Goal: Task Accomplishment & Management: Use online tool/utility

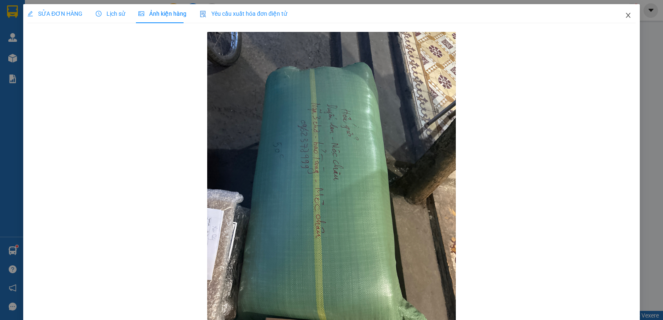
click at [625, 15] on icon "close" at bounding box center [628, 15] width 7 height 7
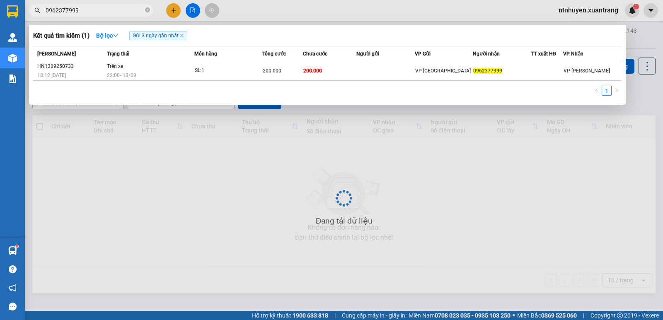
click at [91, 9] on input "0962377999" at bounding box center [95, 10] width 98 height 9
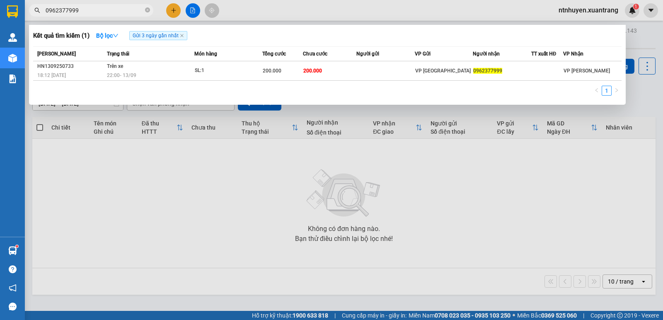
click at [91, 9] on input "0962377999" at bounding box center [95, 10] width 98 height 9
type input "0"
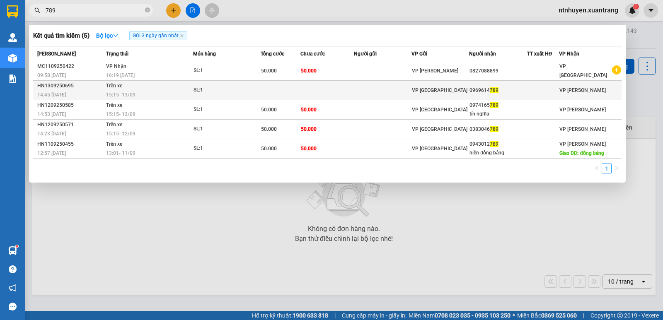
type input "789"
click at [214, 90] on div "SL: 1" at bounding box center [224, 90] width 62 height 9
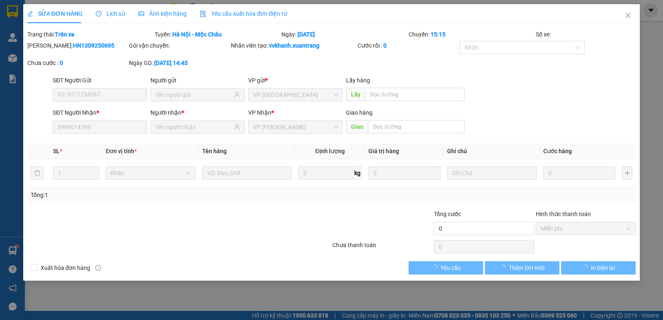
type input "0969614789"
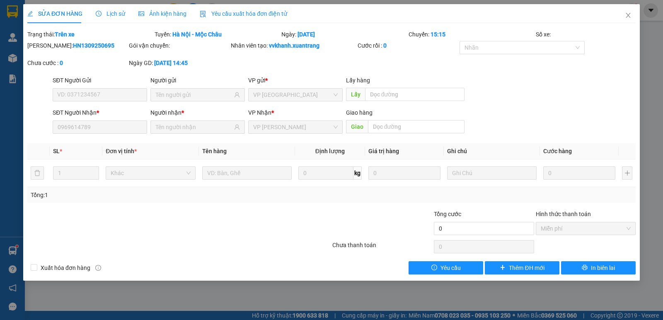
click at [153, 13] on span "Ảnh kiện hàng" at bounding box center [162, 13] width 48 height 7
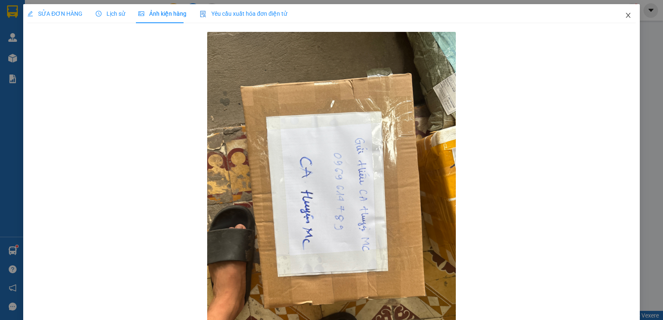
click at [625, 15] on icon "close" at bounding box center [628, 15] width 7 height 7
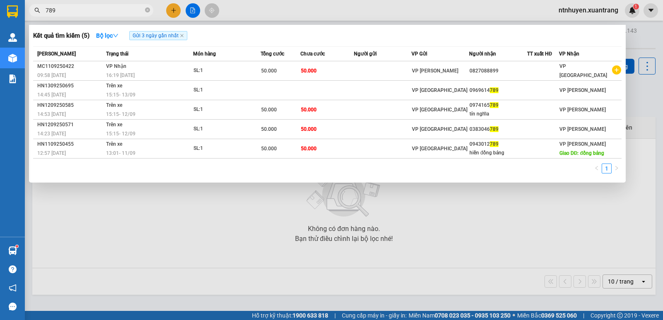
click at [88, 7] on span "789" at bounding box center [91, 10] width 124 height 12
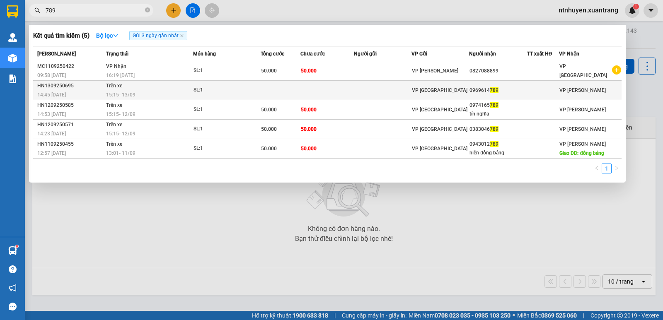
click at [300, 87] on td at bounding box center [281, 90] width 40 height 19
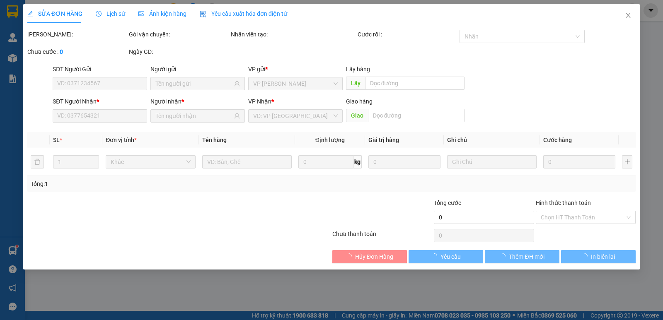
type input "0969614789"
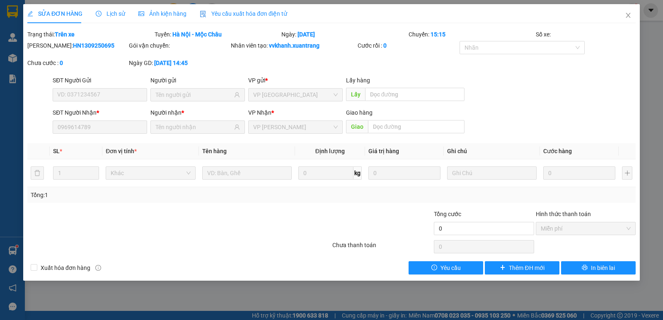
click at [161, 14] on span "Ảnh kiện hàng" at bounding box center [162, 13] width 48 height 7
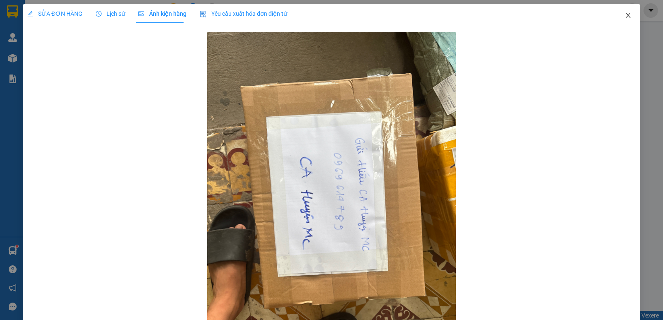
click at [625, 18] on icon "close" at bounding box center [627, 15] width 5 height 5
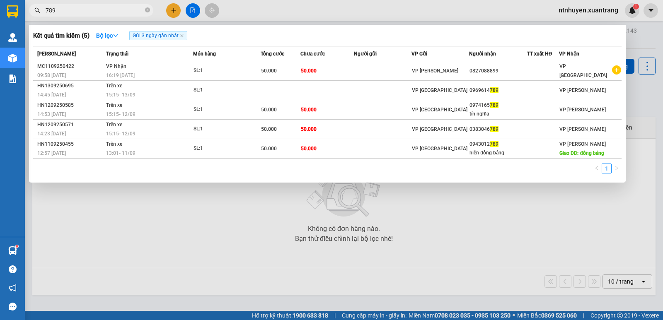
click at [119, 10] on input "789" at bounding box center [95, 10] width 98 height 9
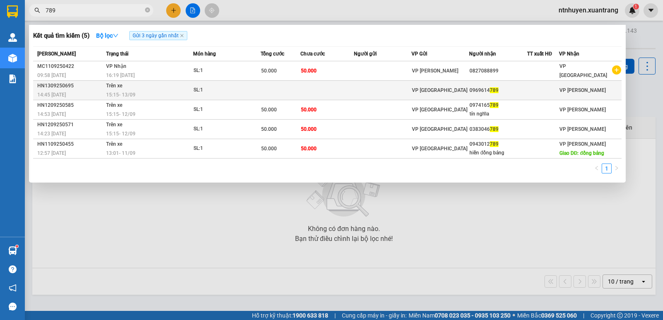
click at [157, 94] on div "15:15 [DATE]" at bounding box center [149, 94] width 86 height 9
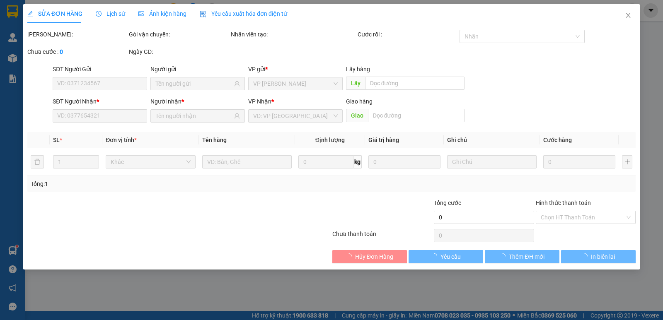
click at [156, 16] on span "Ảnh kiện hàng" at bounding box center [162, 13] width 48 height 7
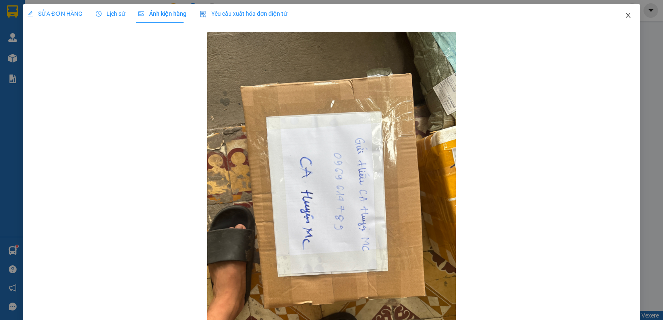
click at [625, 16] on icon "close" at bounding box center [627, 15] width 5 height 5
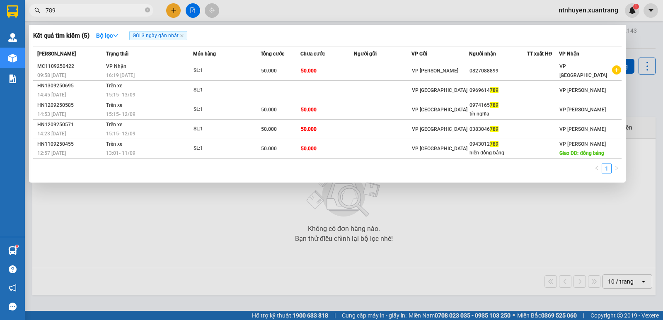
click at [109, 8] on input "789" at bounding box center [95, 10] width 98 height 9
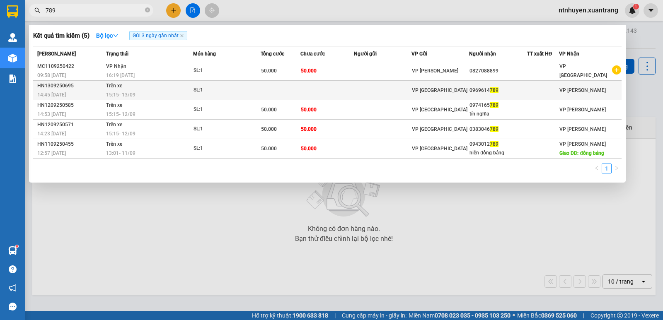
click at [287, 92] on td at bounding box center [281, 90] width 40 height 19
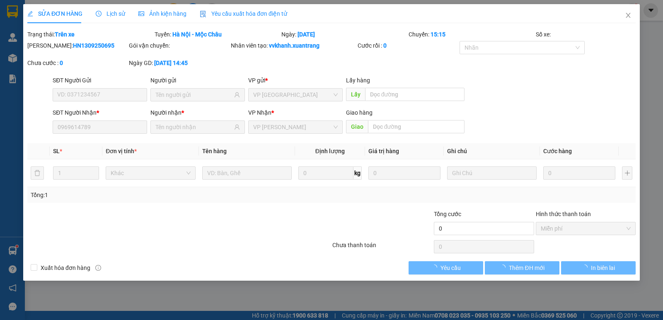
type input "0969614789"
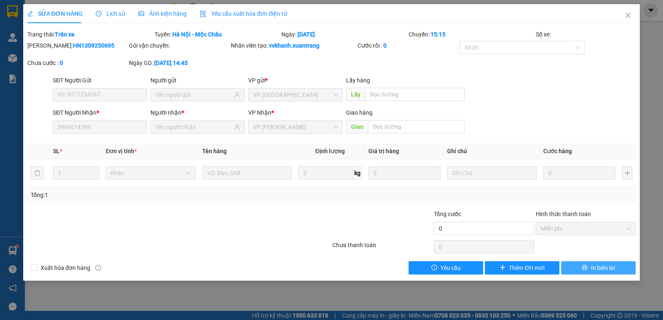
click at [609, 267] on span "In biên lai" at bounding box center [603, 267] width 24 height 9
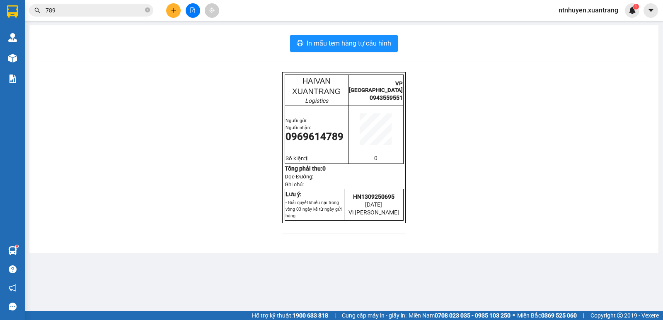
click at [124, 12] on input "789" at bounding box center [95, 10] width 98 height 9
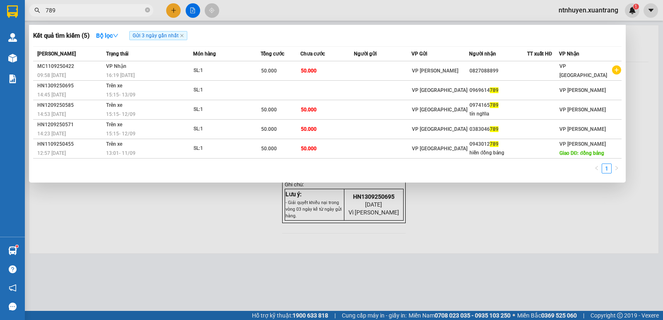
click at [124, 12] on input "789" at bounding box center [95, 10] width 98 height 9
paste input "0973980120"
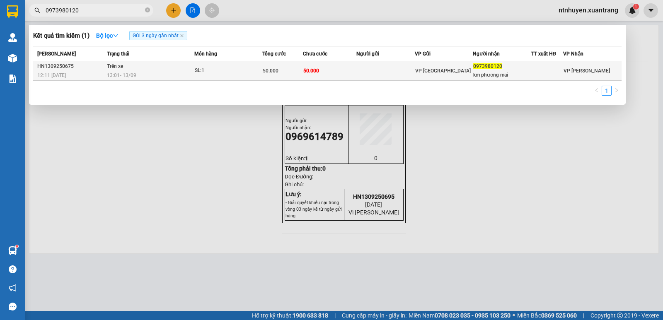
type input "0973980120"
click at [165, 70] on td "Trên xe 13:01 [DATE]" at bounding box center [149, 70] width 89 height 19
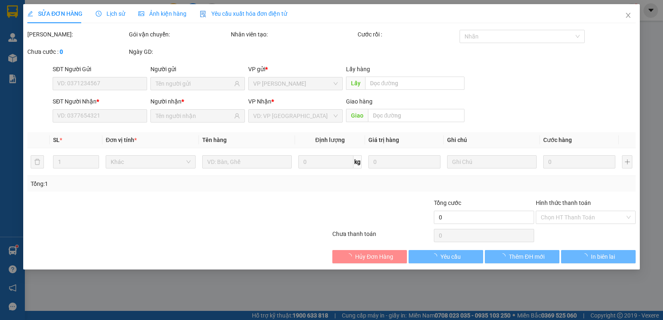
type input "0973980120"
type input "km phương mai"
type input "50.000"
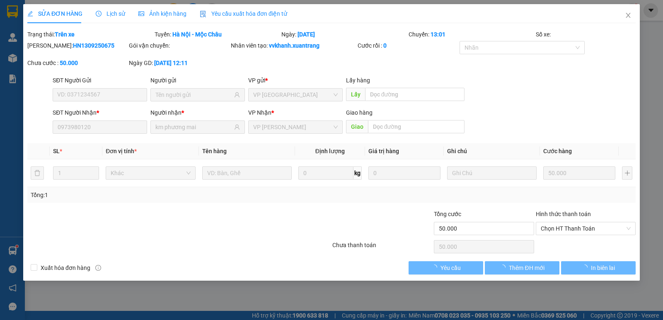
click at [162, 12] on span "Ảnh kiện hàng" at bounding box center [162, 13] width 48 height 7
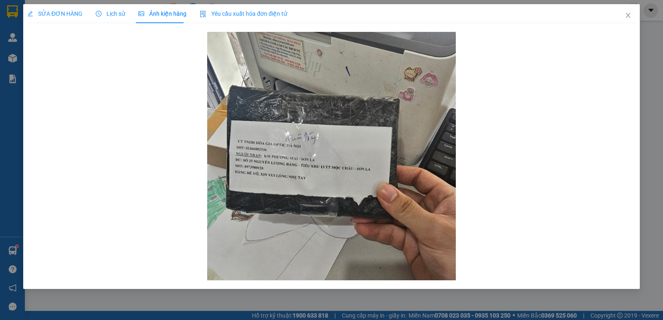
click at [107, 14] on span "Lịch sử" at bounding box center [110, 13] width 29 height 7
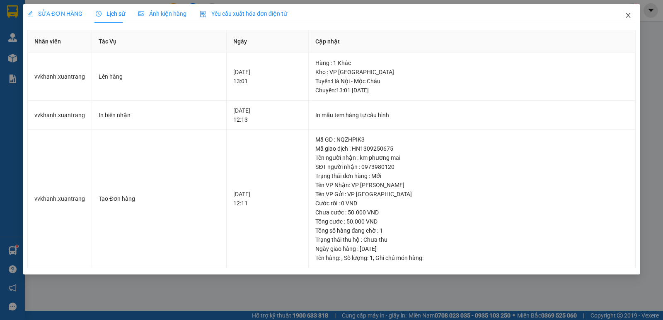
click at [631, 15] on icon "close" at bounding box center [628, 15] width 7 height 7
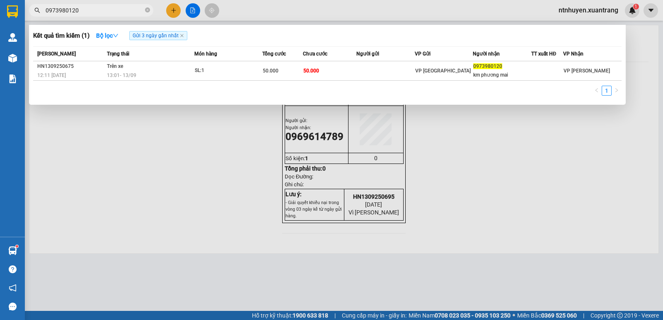
click at [112, 11] on input "0973980120" at bounding box center [95, 10] width 98 height 9
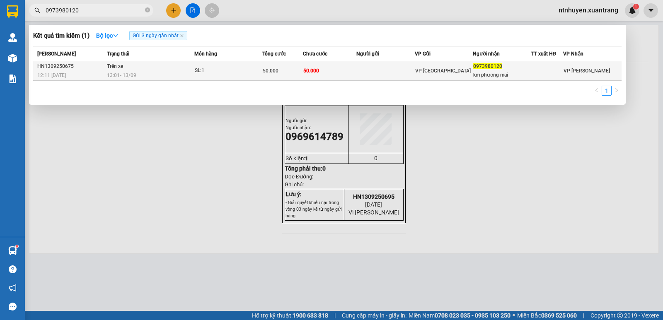
click at [474, 76] on div "km phương mai" at bounding box center [501, 75] width 57 height 9
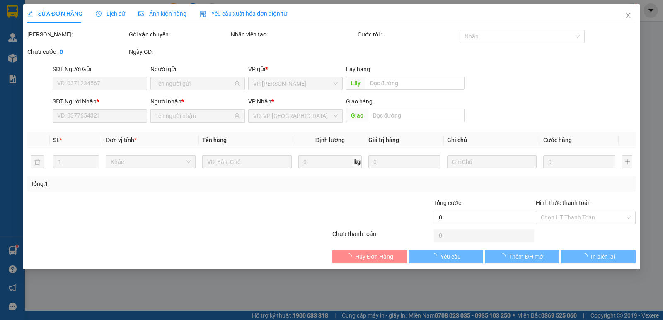
type input "0973980120"
type input "km phương mai"
type input "50.000"
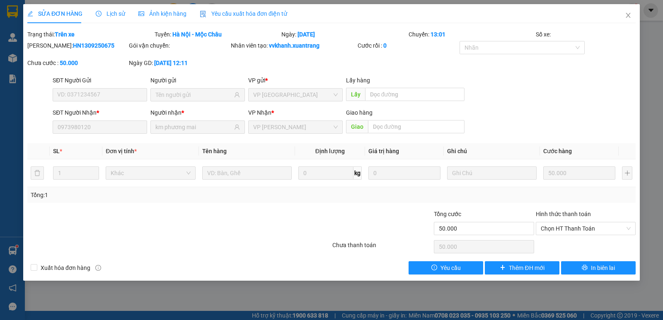
click at [164, 12] on span "Ảnh kiện hàng" at bounding box center [162, 13] width 48 height 7
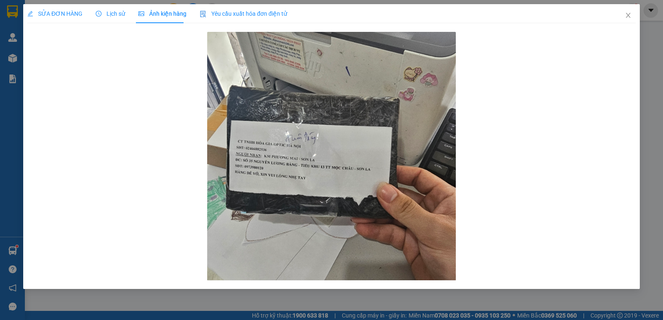
click at [113, 14] on span "Lịch sử" at bounding box center [110, 13] width 29 height 7
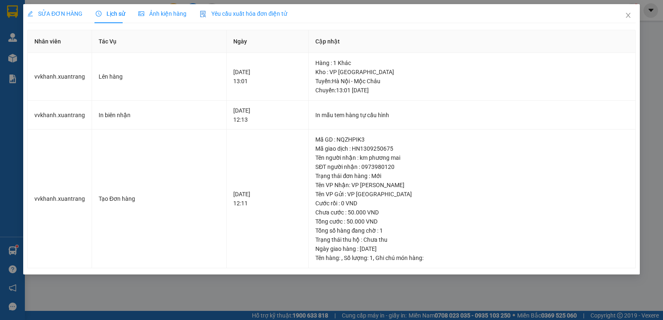
click at [169, 16] on span "Ảnh kiện hàng" at bounding box center [162, 13] width 48 height 7
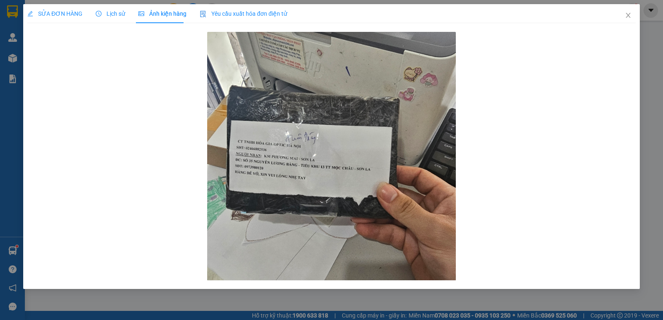
click at [240, 12] on span "Yêu cầu xuất hóa đơn điện tử" at bounding box center [243, 13] width 87 height 7
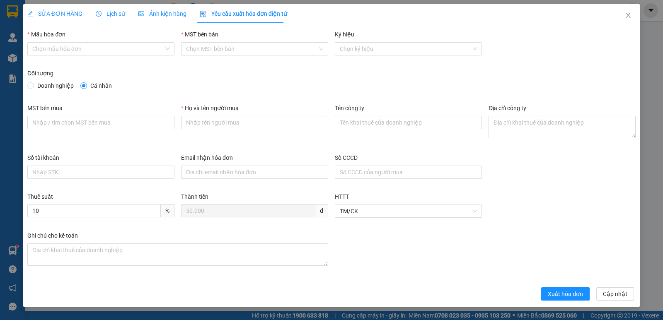
click at [71, 9] on div "SỬA ĐƠN HÀNG" at bounding box center [54, 13] width 55 height 19
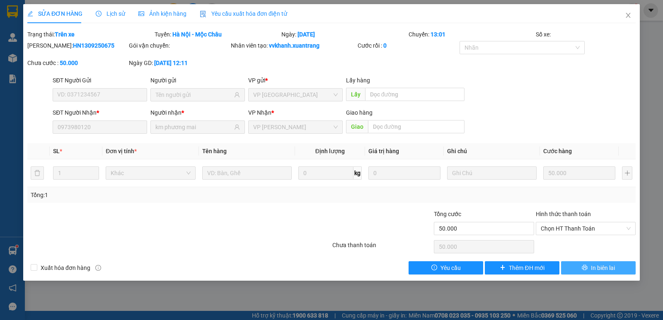
click at [594, 268] on span "In biên lai" at bounding box center [603, 267] width 24 height 9
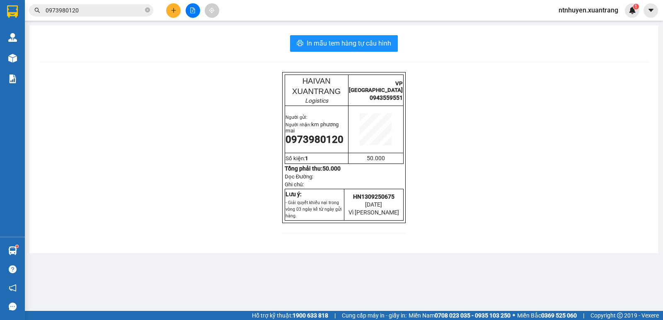
click at [136, 10] on input "0973980120" at bounding box center [95, 10] width 98 height 9
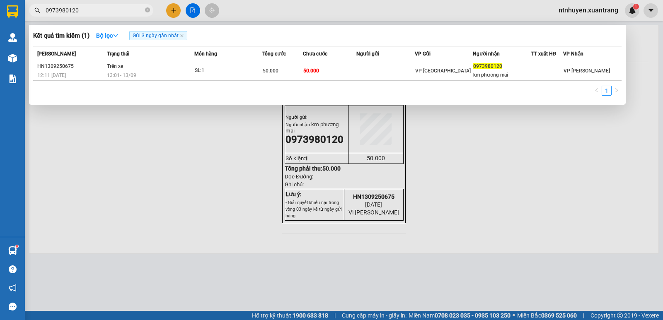
click at [513, 195] on div at bounding box center [331, 160] width 663 height 320
